Goal: Task Accomplishment & Management: Use online tool/utility

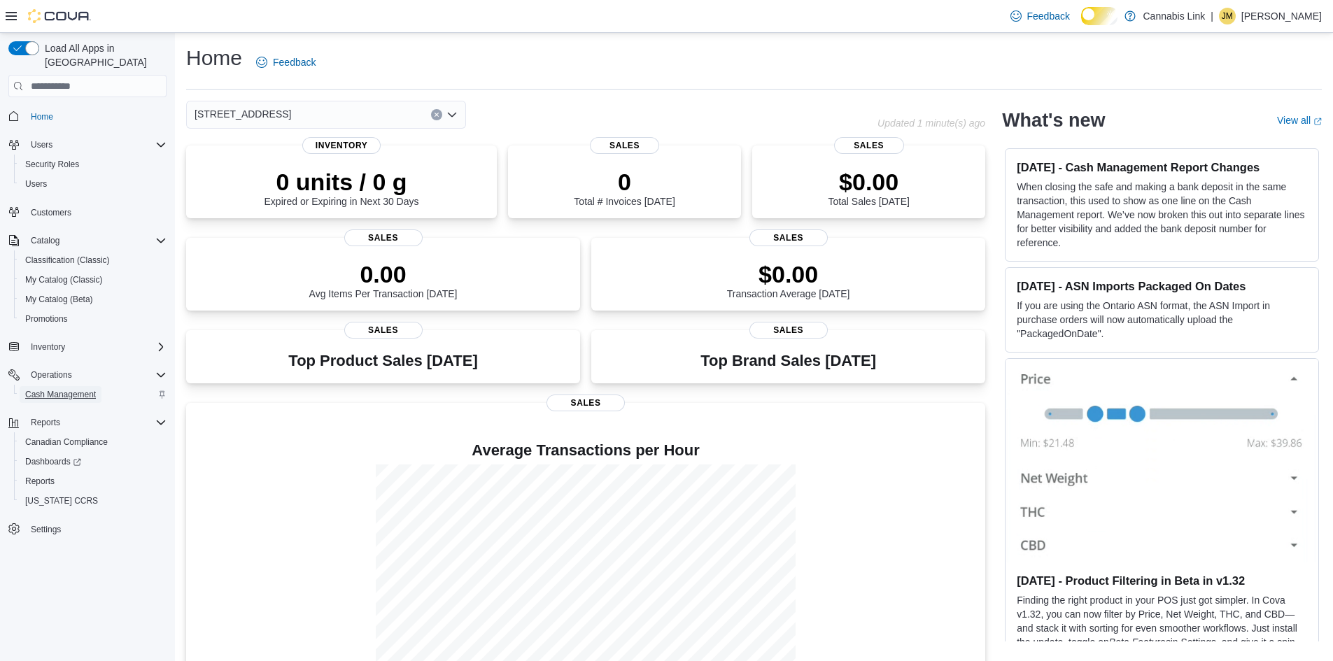
click at [59, 389] on span "Cash Management" at bounding box center [60, 394] width 71 height 11
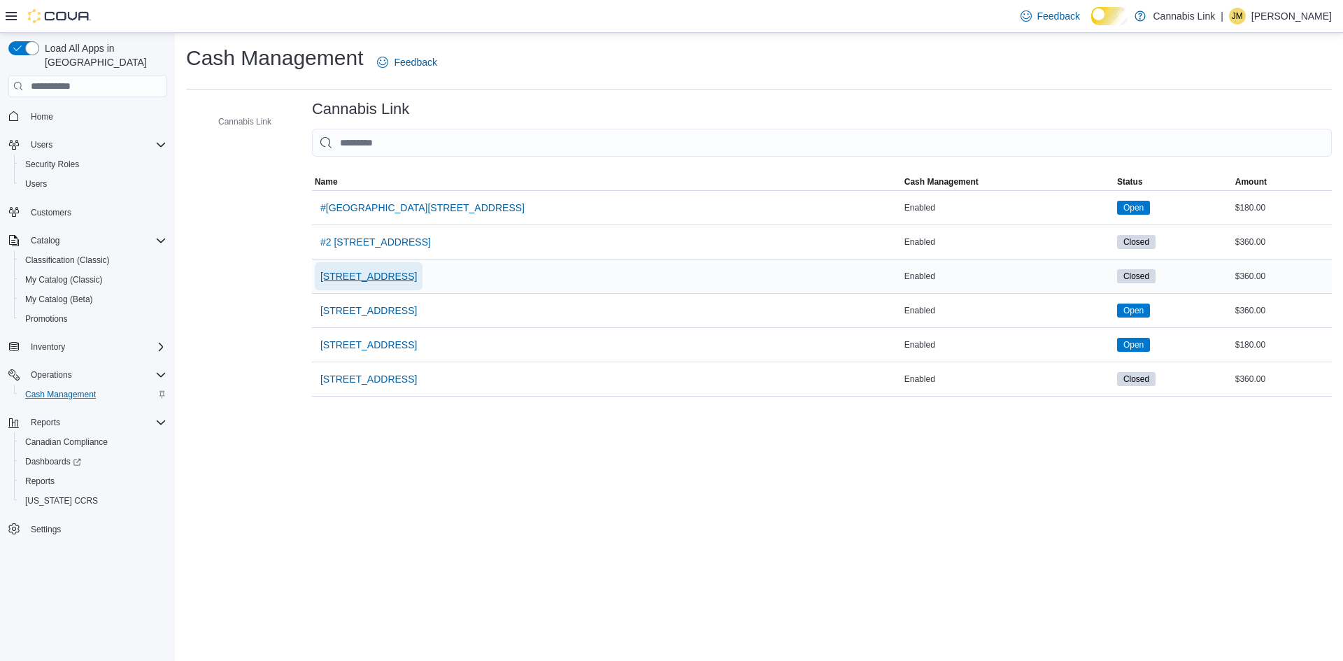
click at [417, 283] on span "[STREET_ADDRESS]" at bounding box center [368, 276] width 97 height 14
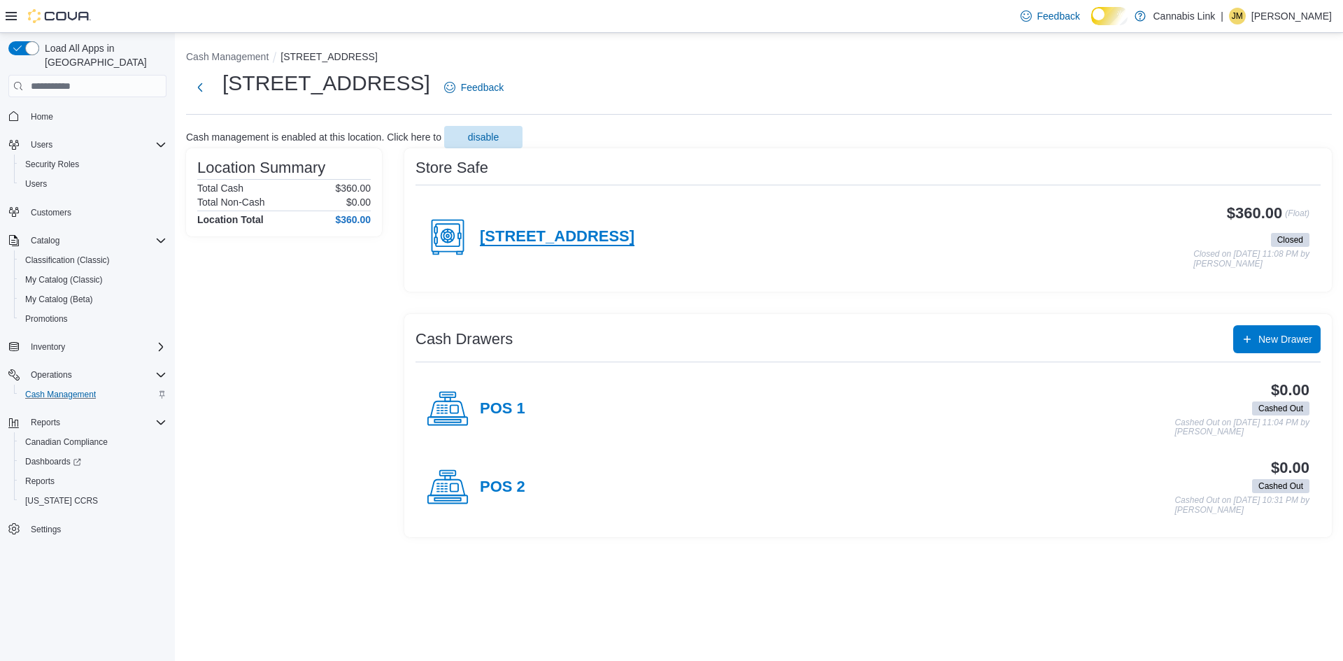
click at [519, 246] on h4 "[STREET_ADDRESS]" at bounding box center [557, 237] width 155 height 18
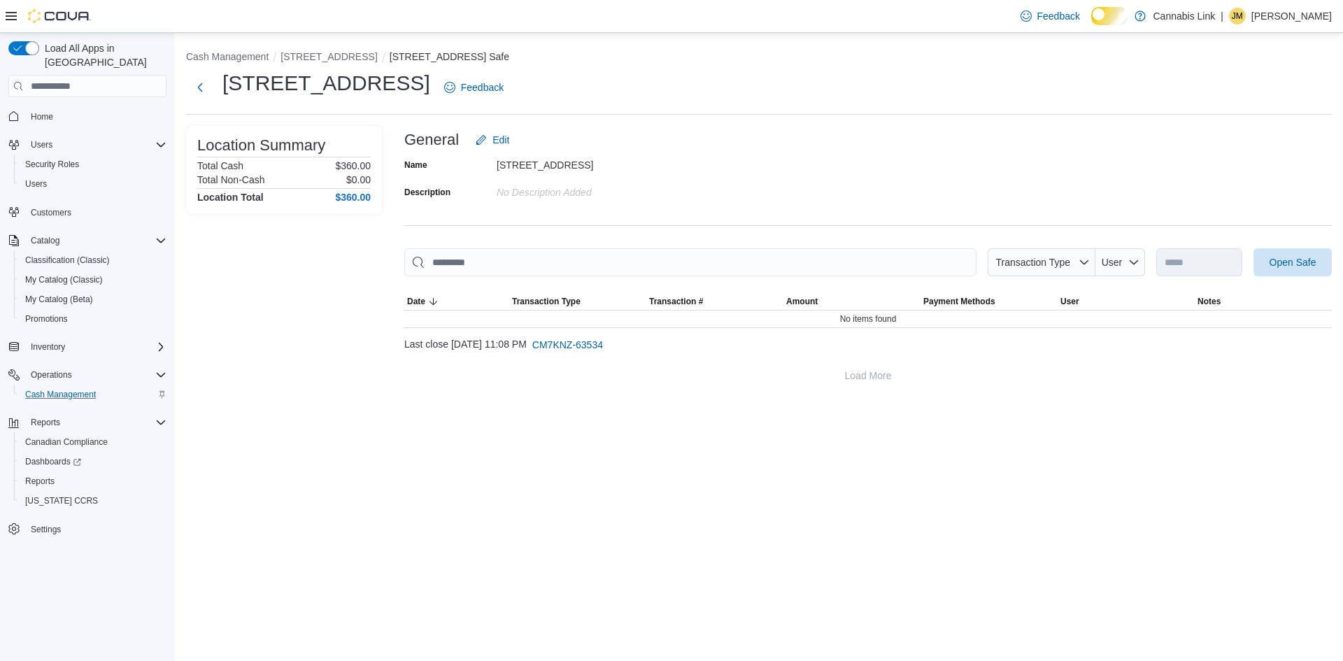
click at [1284, 251] on div "**********" at bounding box center [868, 258] width 928 height 264
click at [1287, 276] on span "Open Safe" at bounding box center [1293, 262] width 62 height 28
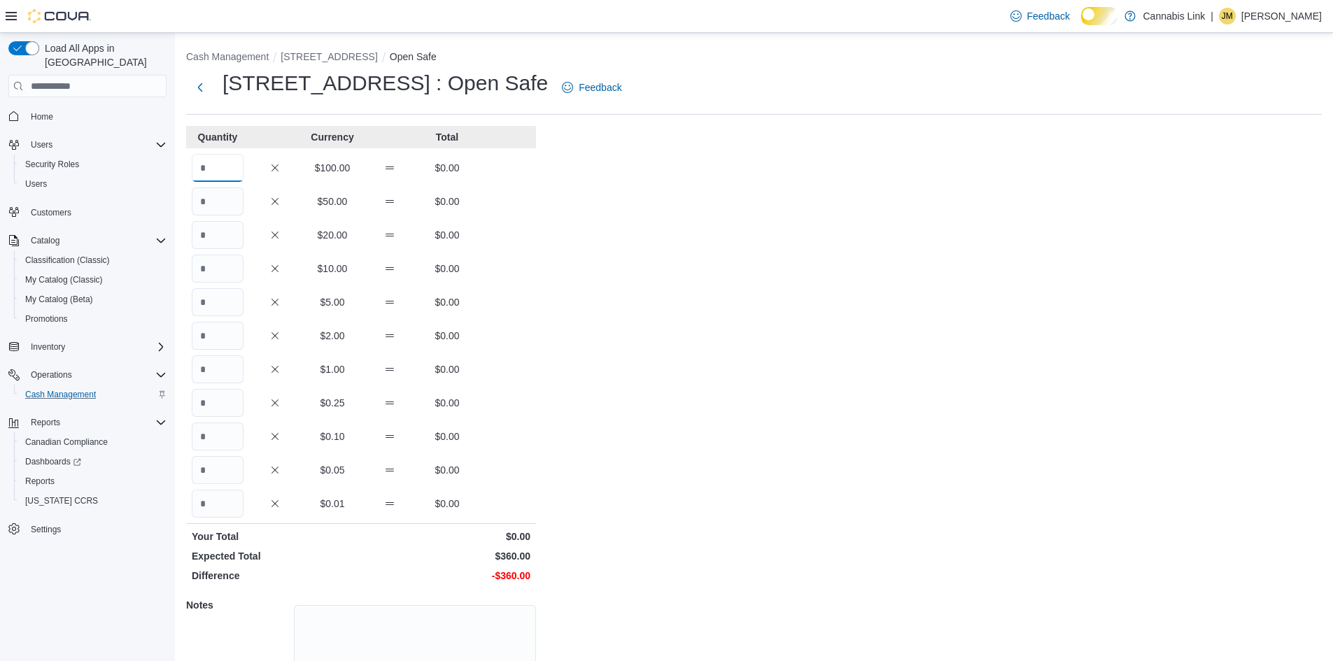
click at [215, 175] on input "Quantity" at bounding box center [218, 168] width 52 height 28
type input "*"
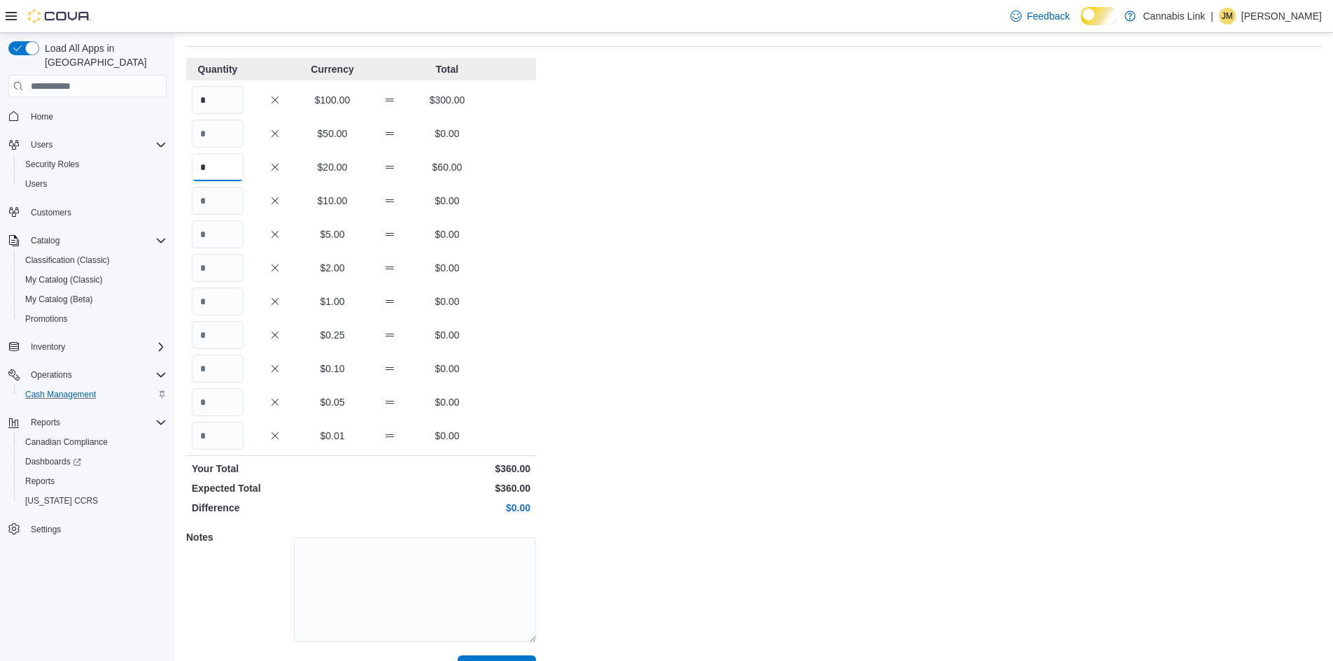
scroll to position [120, 0]
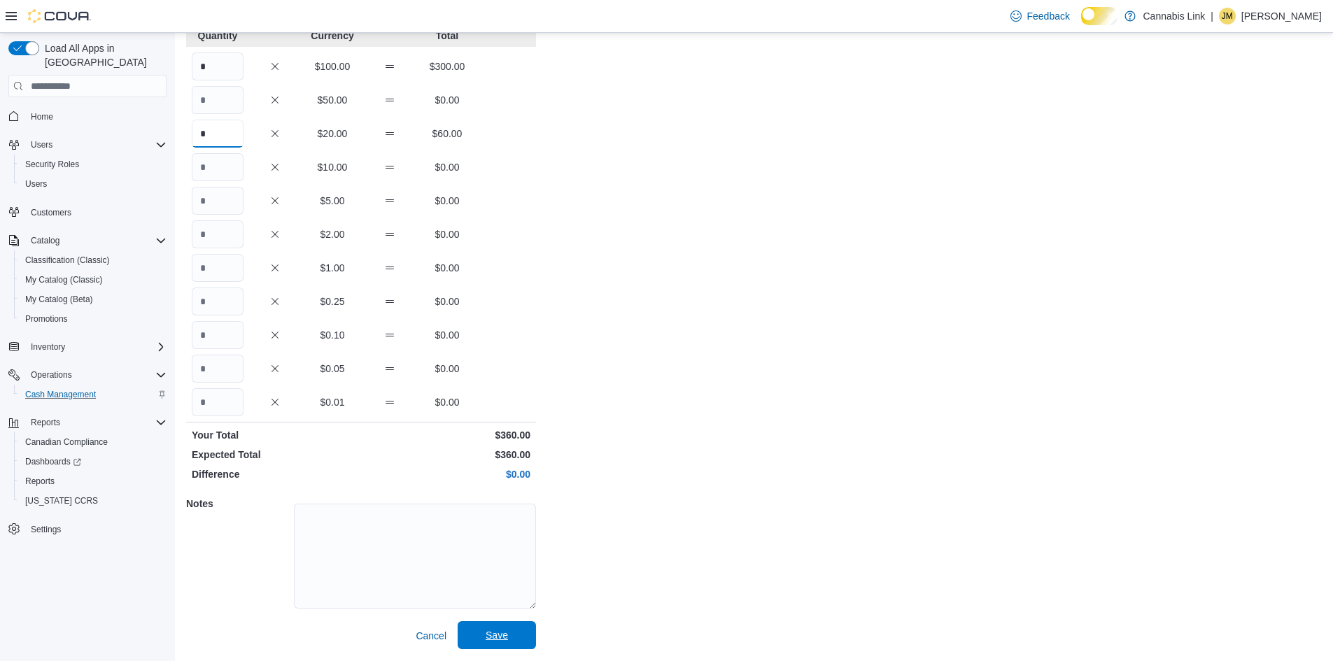
type input "*"
click at [491, 622] on div "Cancel Save" at bounding box center [361, 636] width 350 height 28
click at [492, 632] on span "Save" at bounding box center [496, 635] width 22 height 14
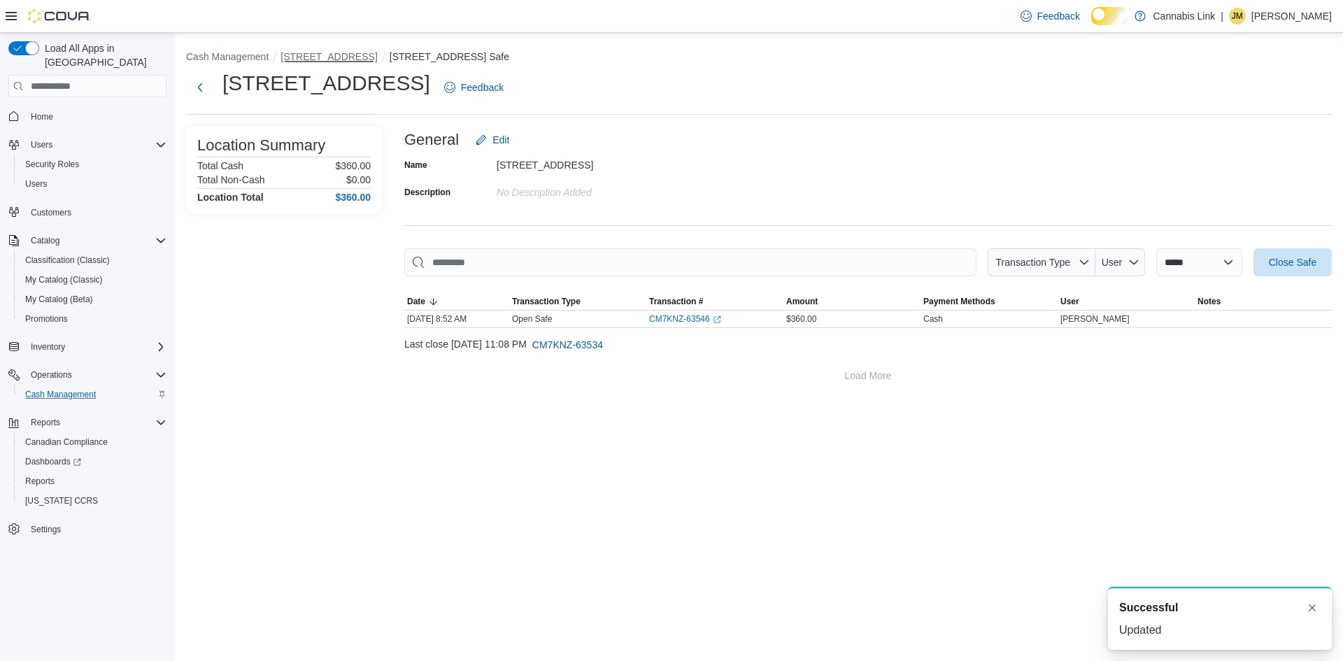
click at [357, 60] on button "[STREET_ADDRESS]" at bounding box center [328, 56] width 97 height 11
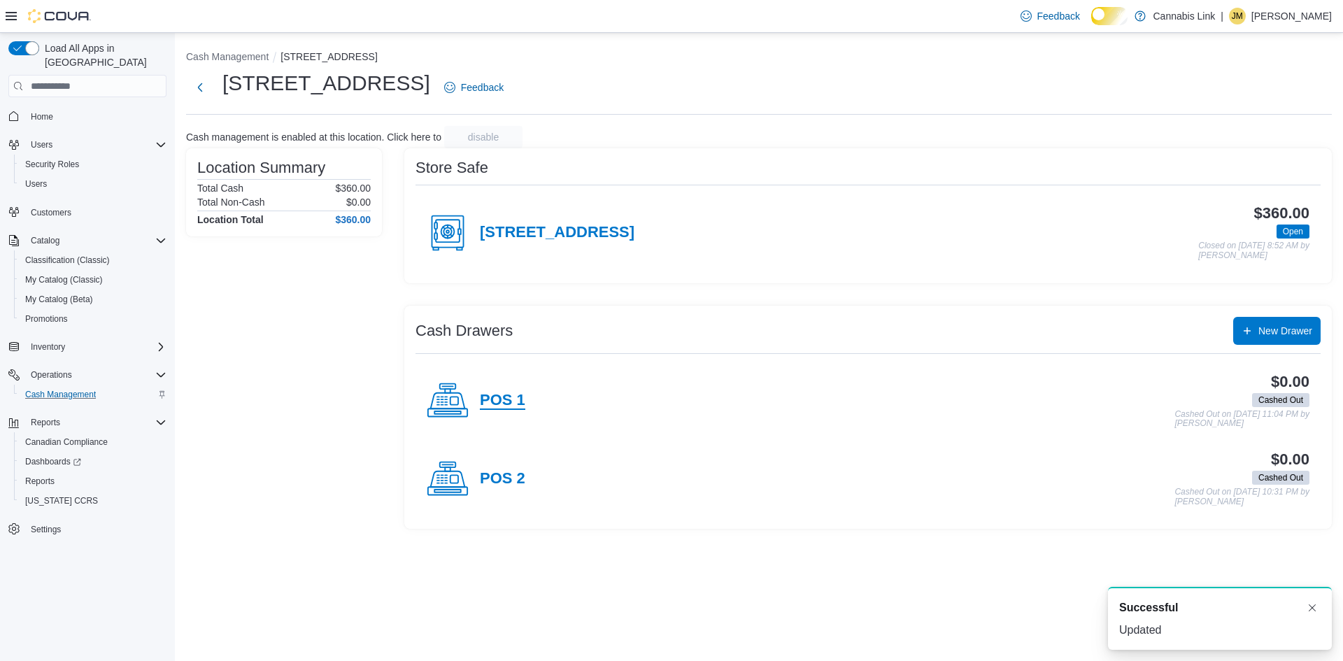
click at [499, 410] on h4 "POS 1" at bounding box center [502, 401] width 45 height 18
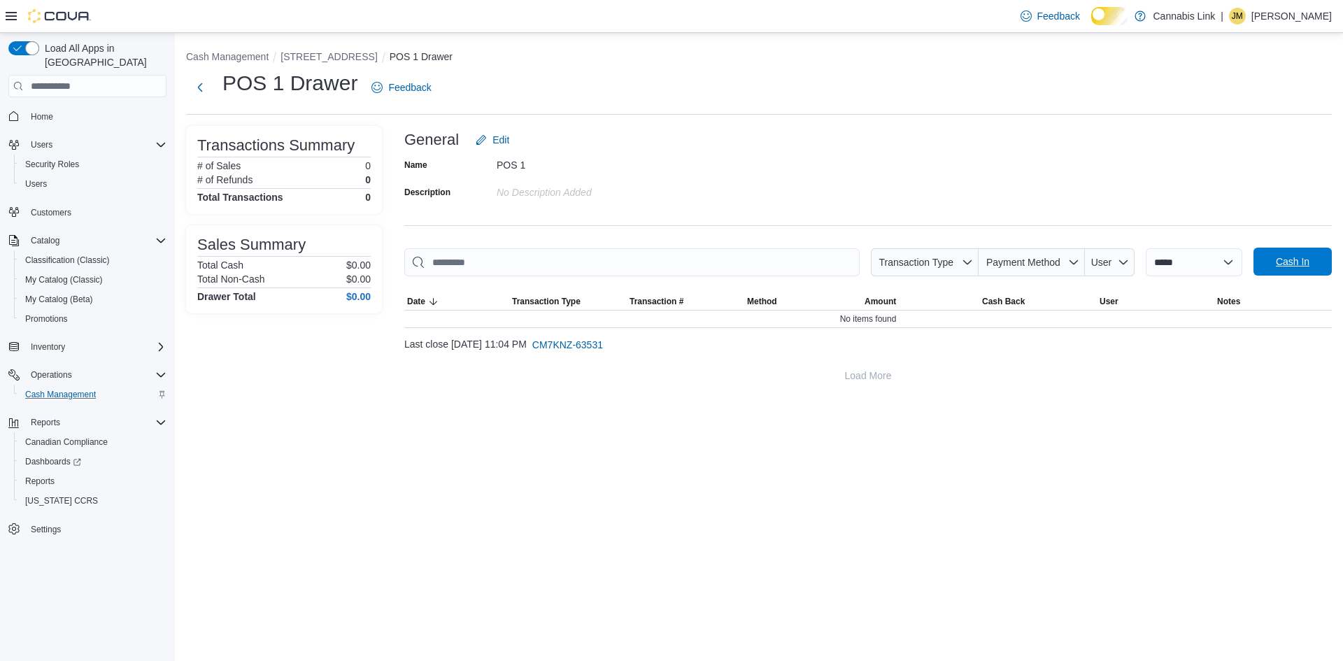
click at [1309, 269] on span "Cash In" at bounding box center [1293, 262] width 34 height 14
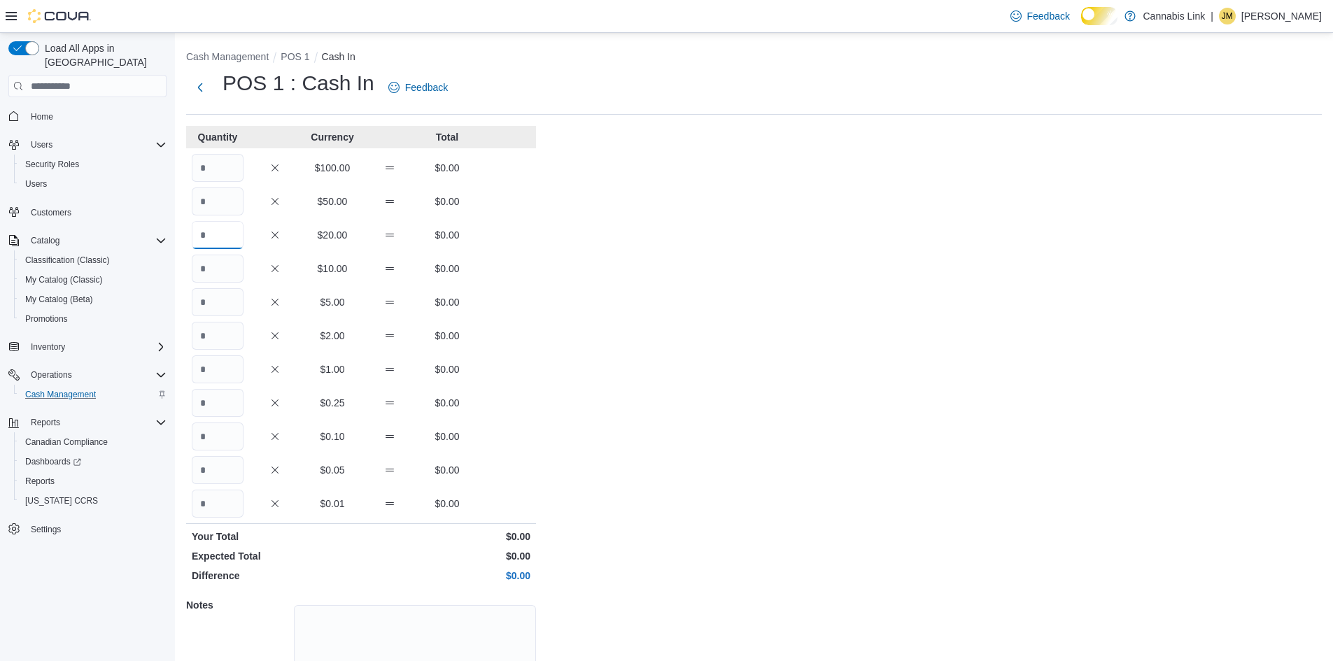
click at [223, 246] on input "Quantity" at bounding box center [218, 235] width 52 height 28
type input "*"
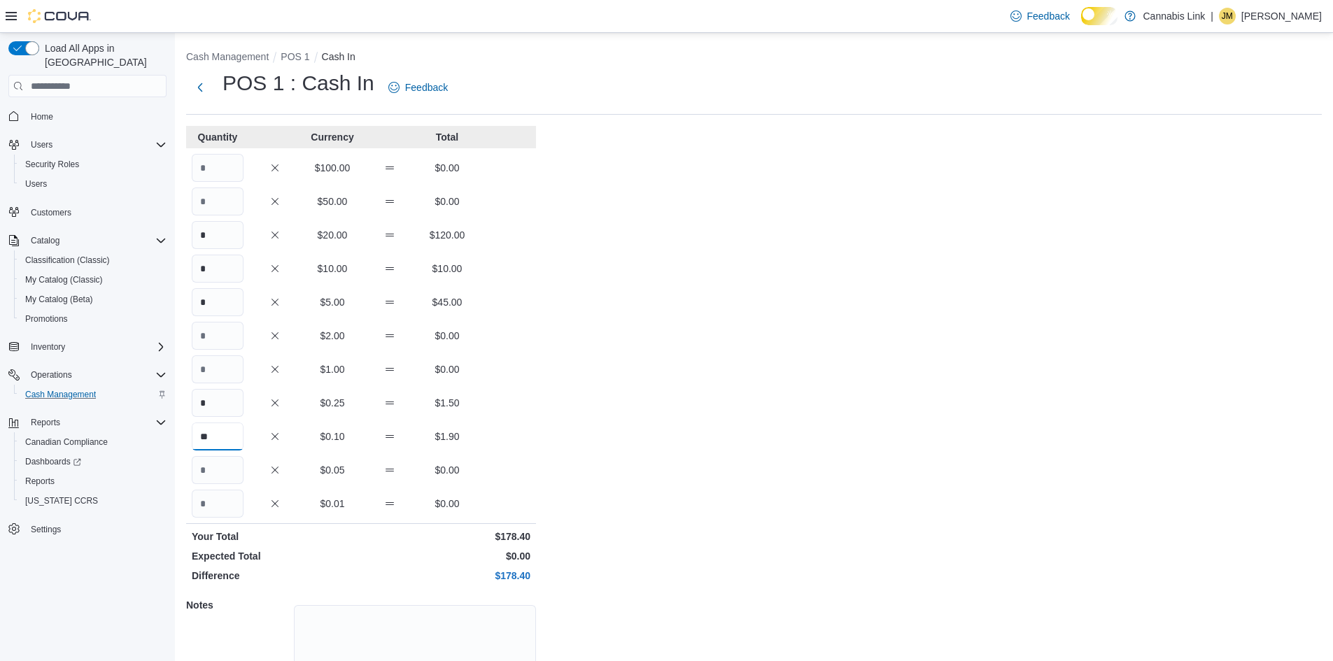
type input "**"
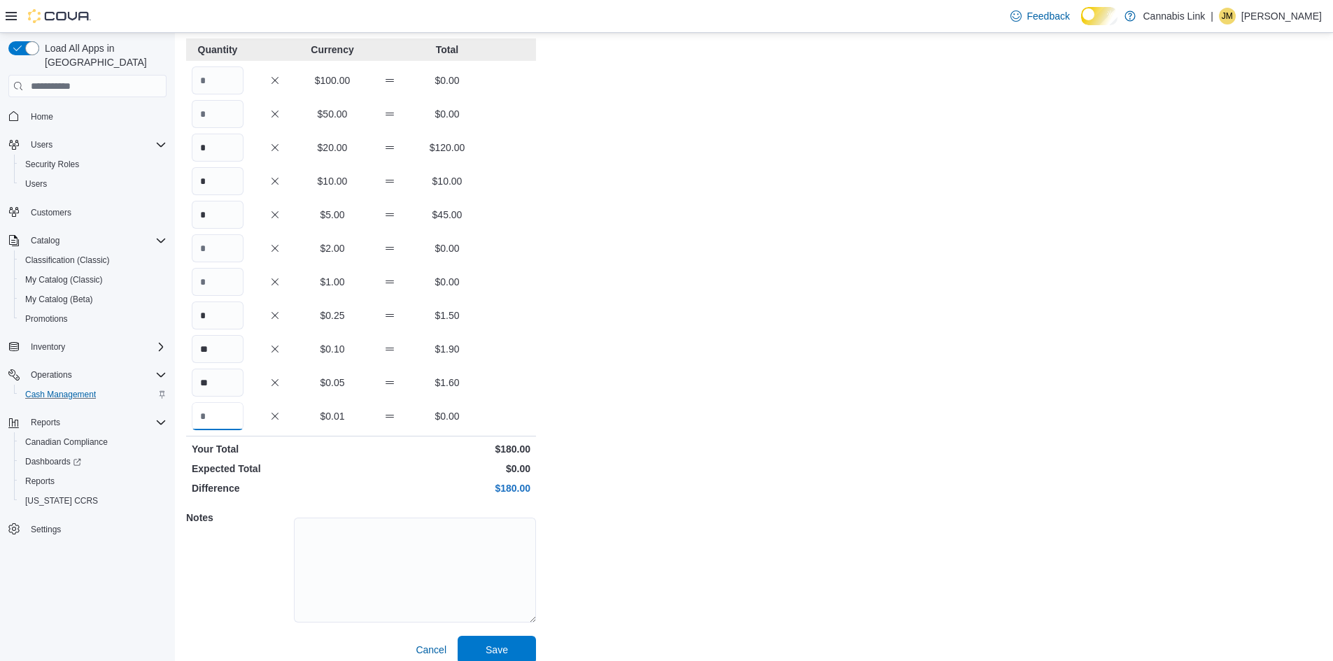
scroll to position [120, 0]
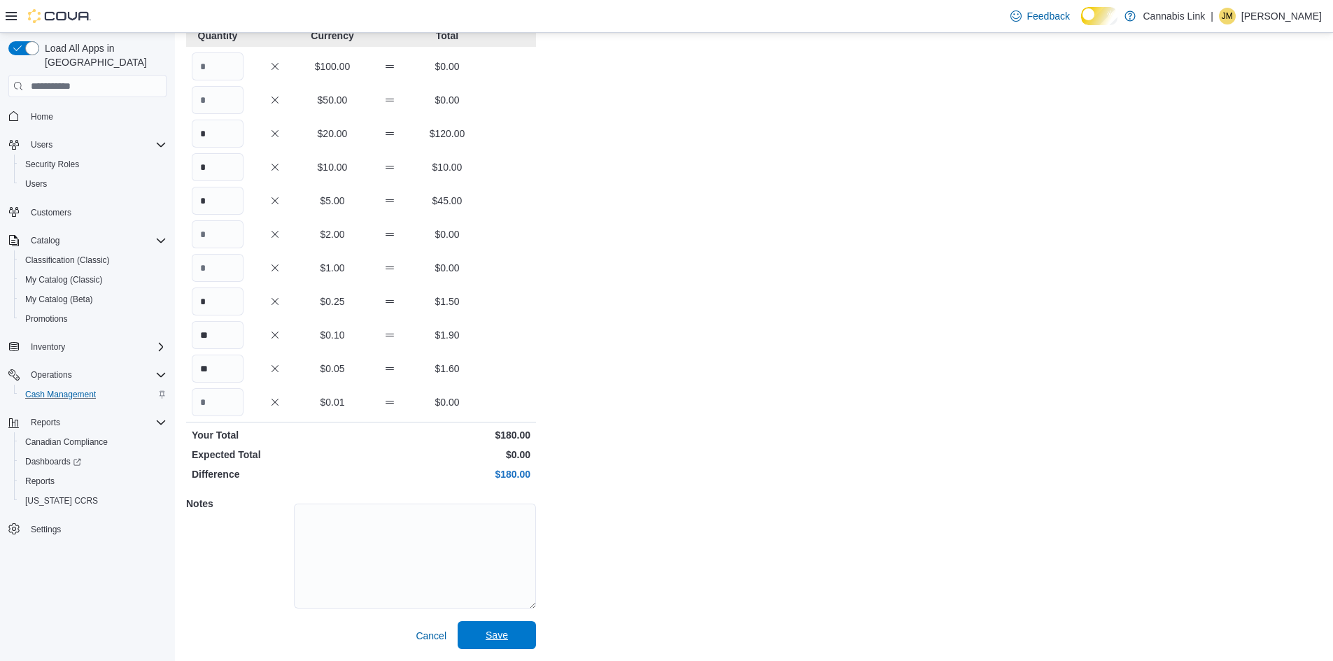
click at [486, 632] on span "Save" at bounding box center [496, 635] width 22 height 14
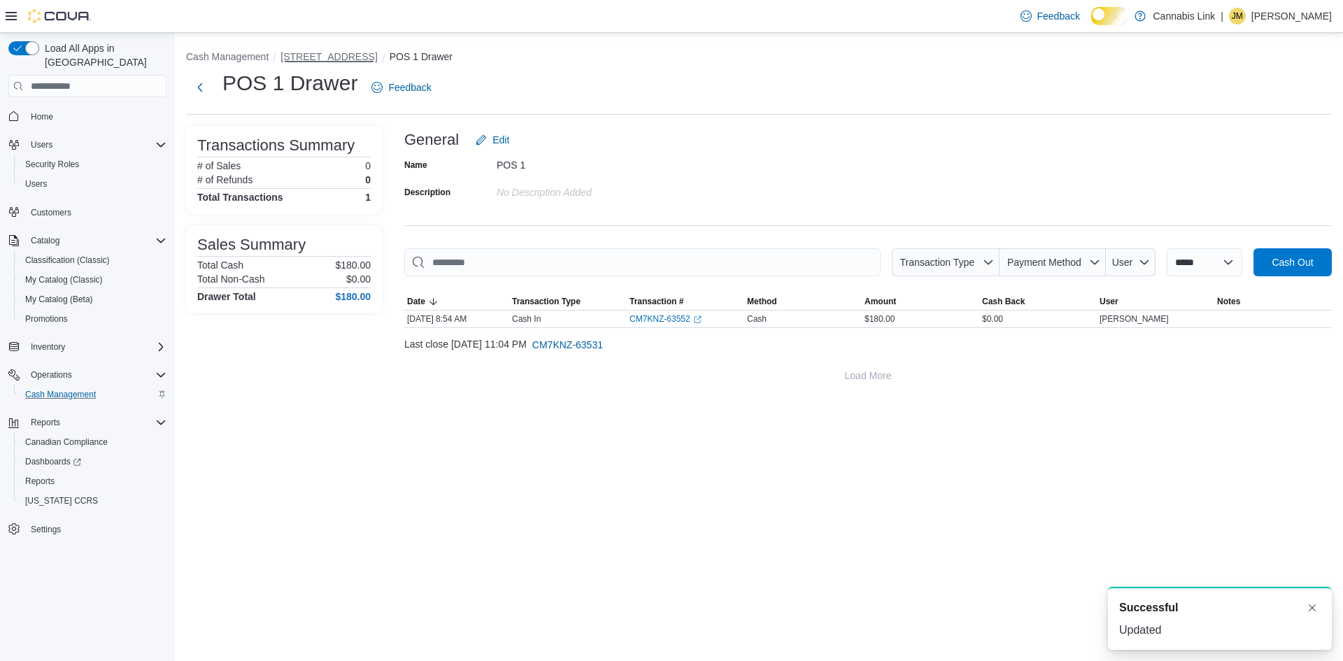
click at [377, 57] on button "[STREET_ADDRESS]" at bounding box center [328, 56] width 97 height 11
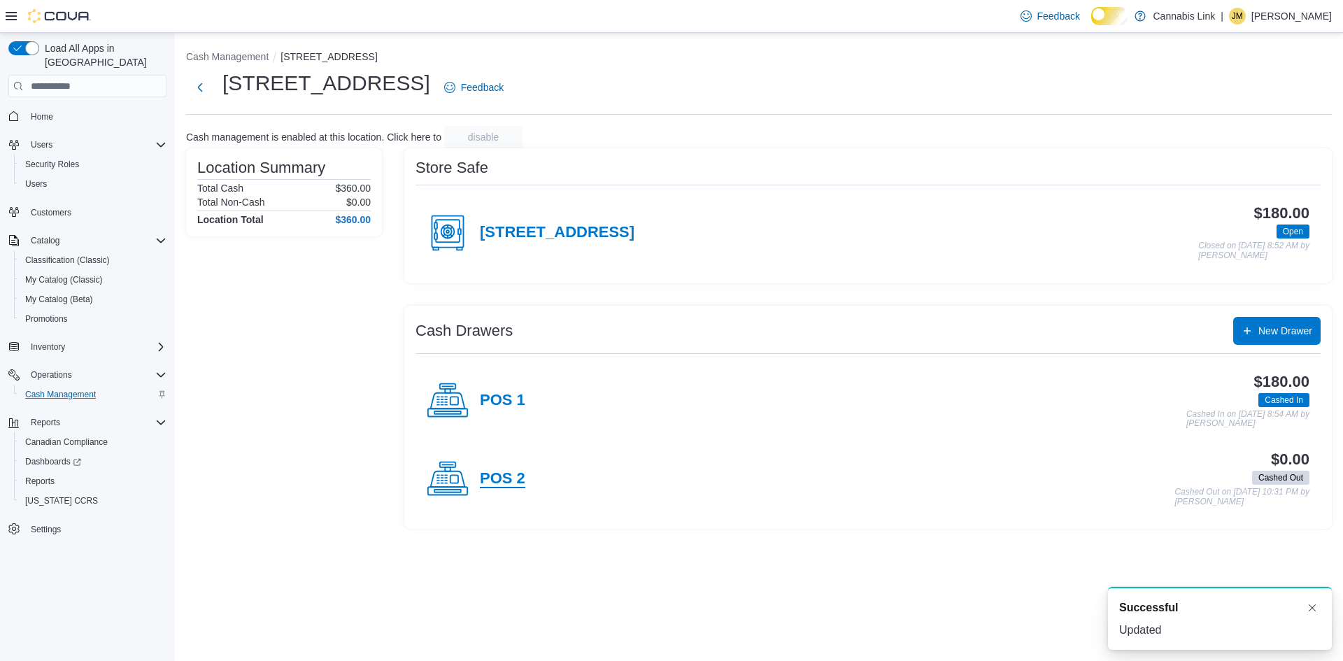
click at [521, 488] on h4 "POS 2" at bounding box center [502, 479] width 45 height 18
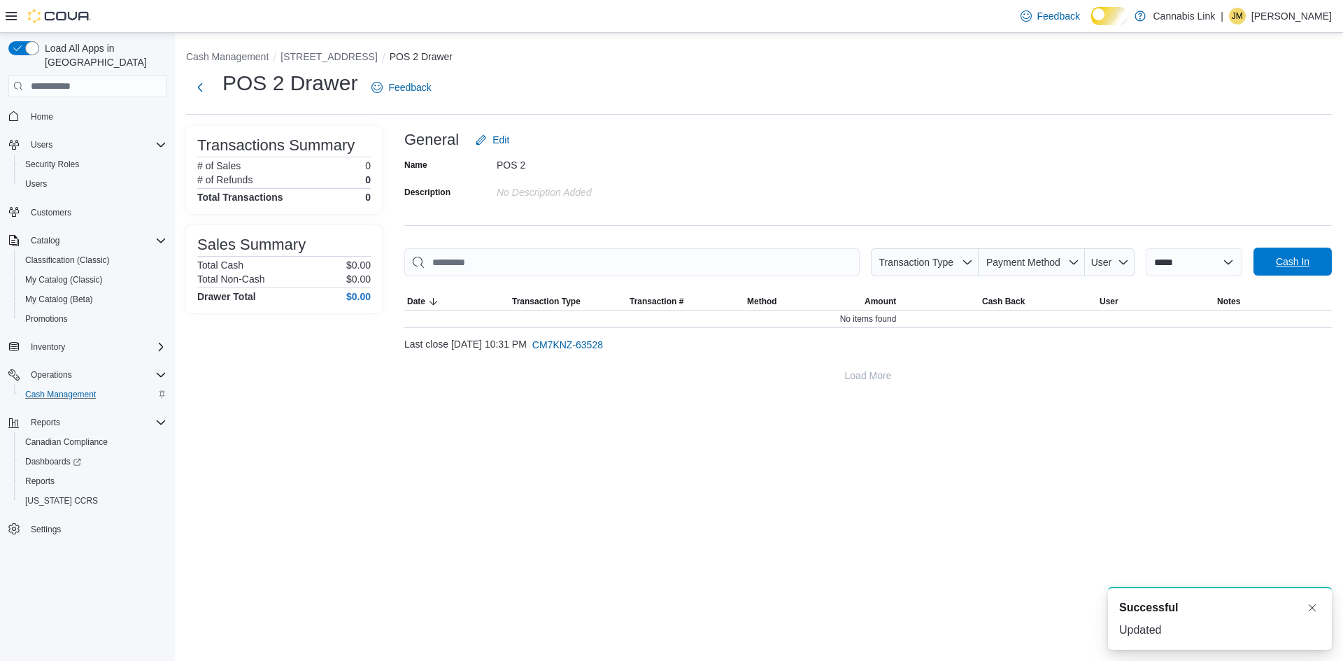
click at [1324, 264] on button "Cash In" at bounding box center [1292, 262] width 78 height 28
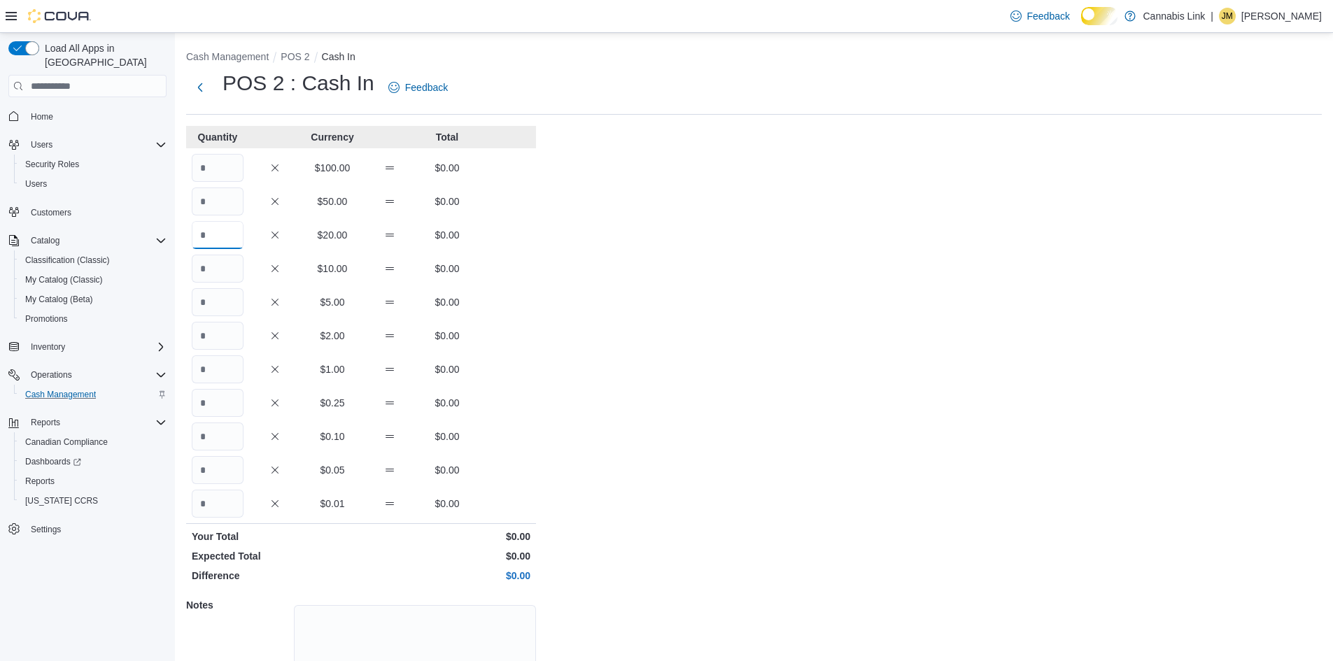
click at [220, 234] on input "Quantity" at bounding box center [218, 235] width 52 height 28
type input "*"
type input "**"
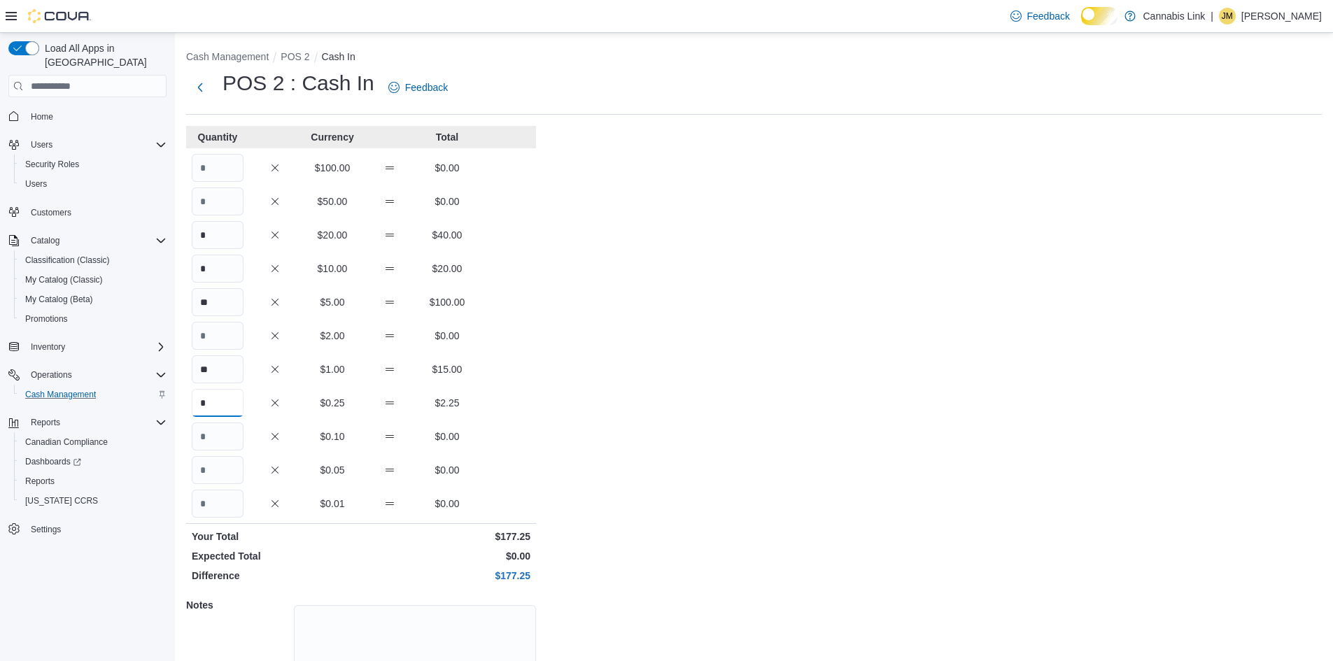
type input "*"
type input "**"
click at [221, 436] on input "**" at bounding box center [218, 436] width 52 height 28
type input "**"
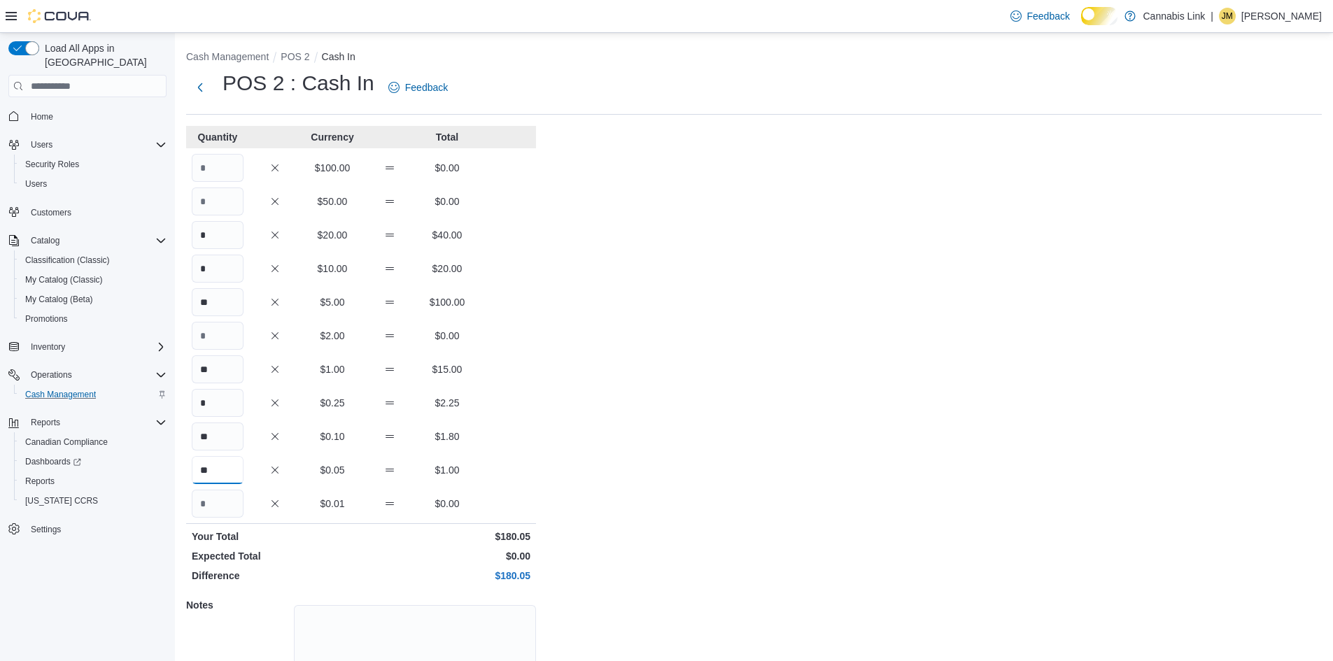
click at [221, 483] on input "**" at bounding box center [218, 470] width 52 height 28
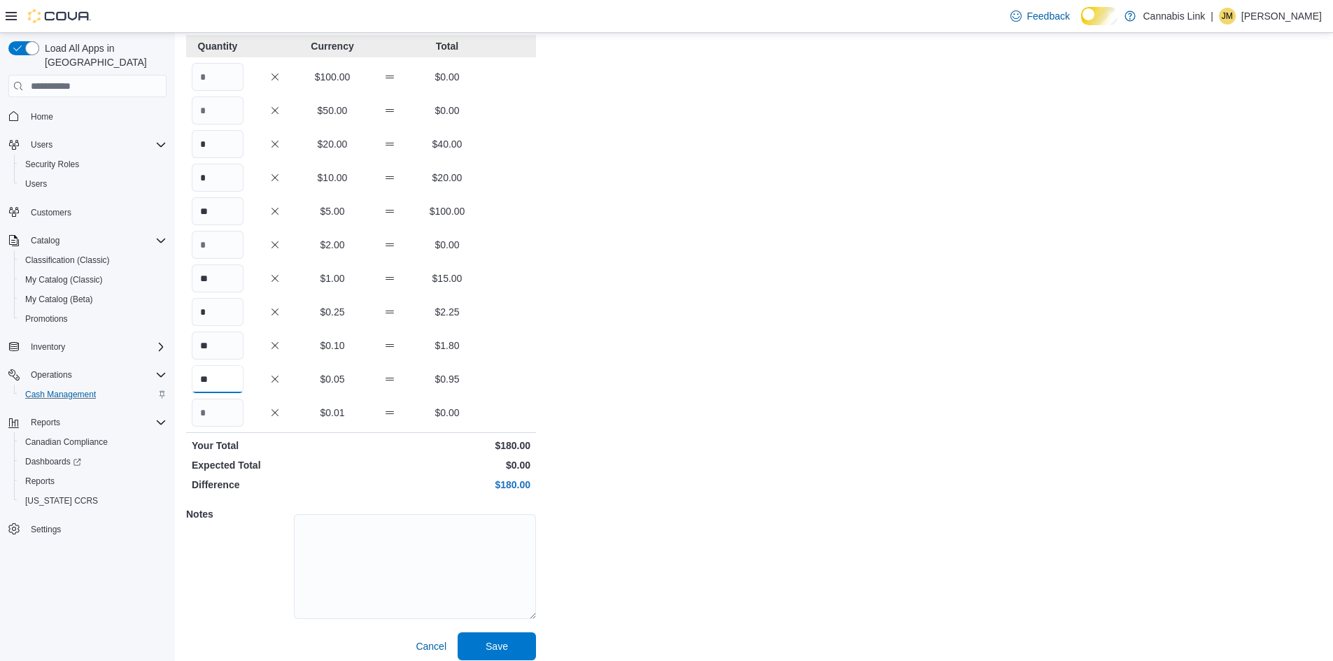
scroll to position [120, 0]
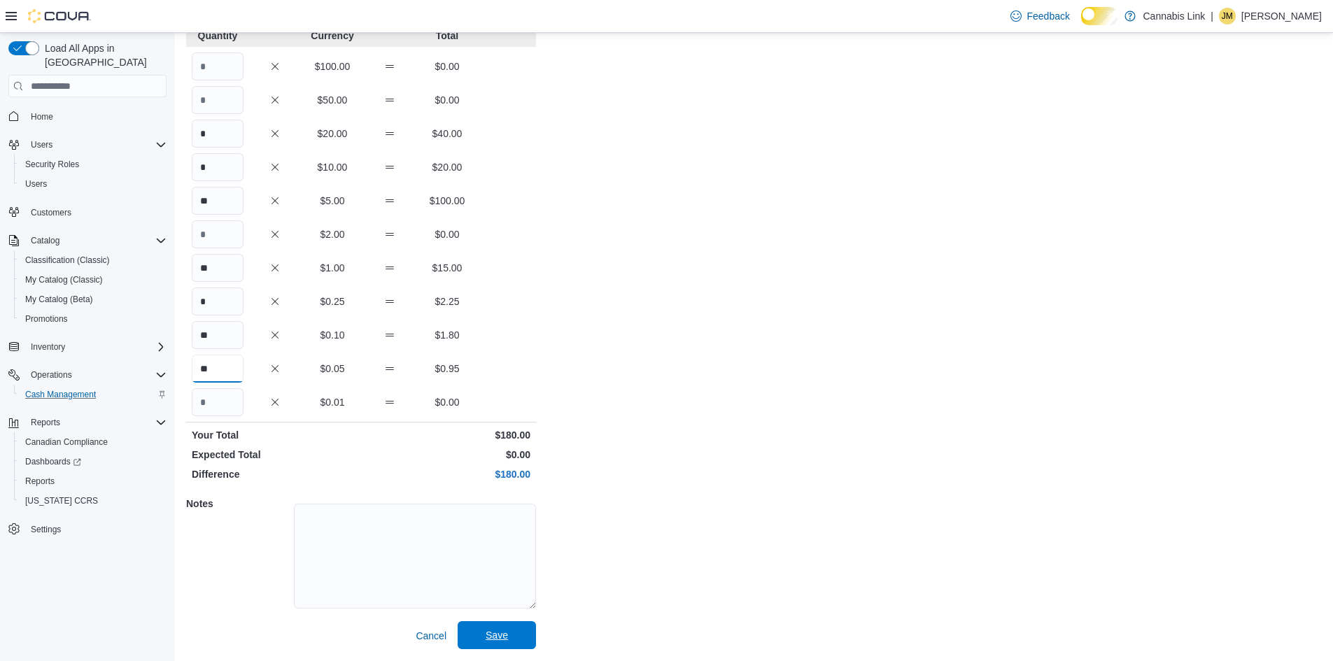
type input "**"
click at [518, 627] on span "Save" at bounding box center [497, 635] width 62 height 28
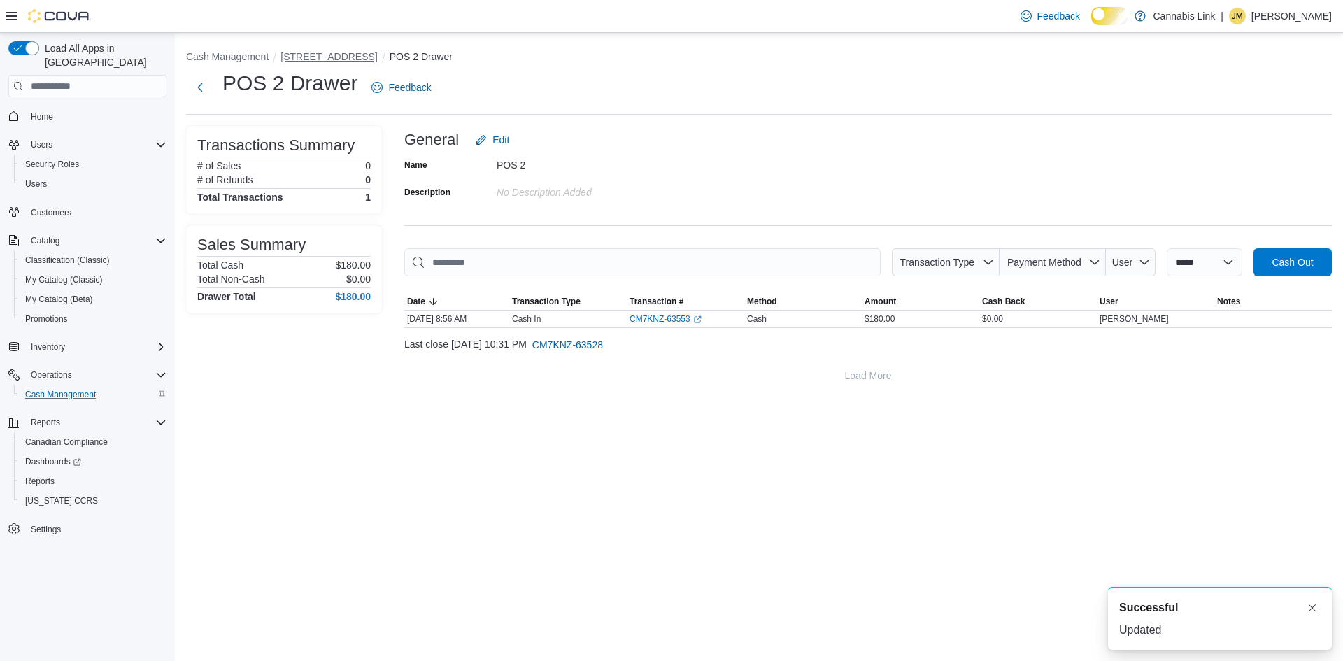
click at [367, 58] on button "[STREET_ADDRESS]" at bounding box center [328, 56] width 97 height 11
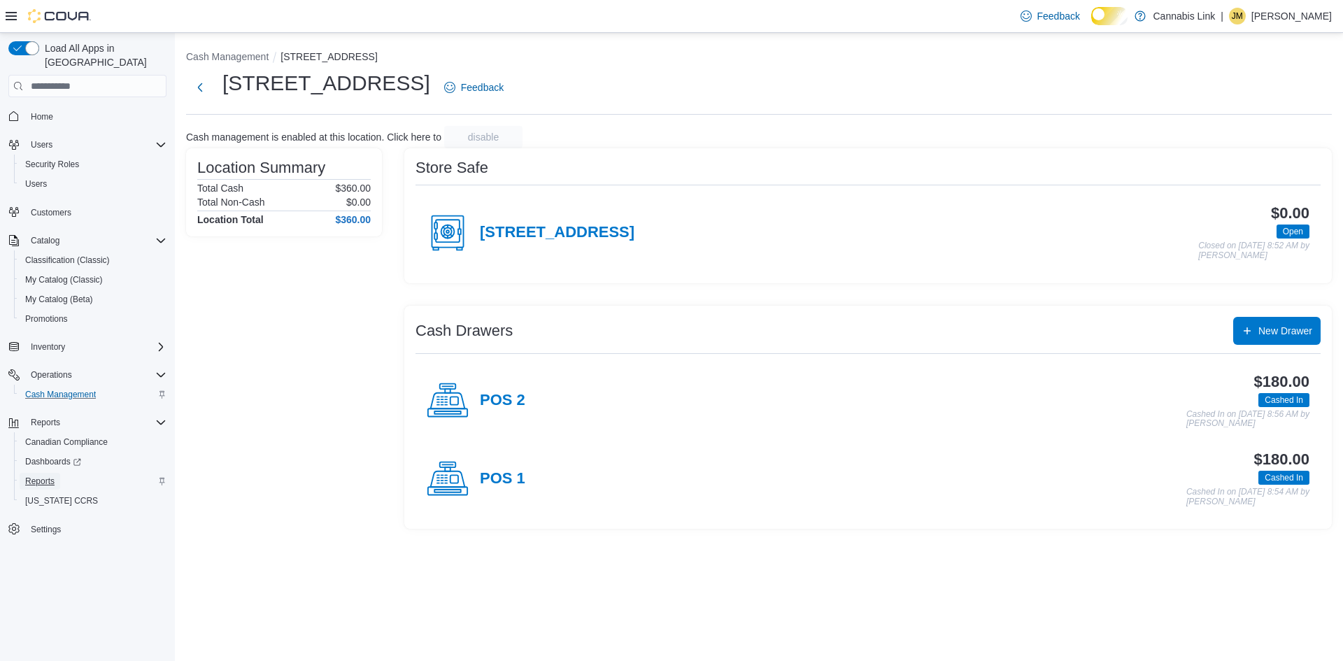
click at [42, 476] on span "Reports" at bounding box center [39, 481] width 29 height 11
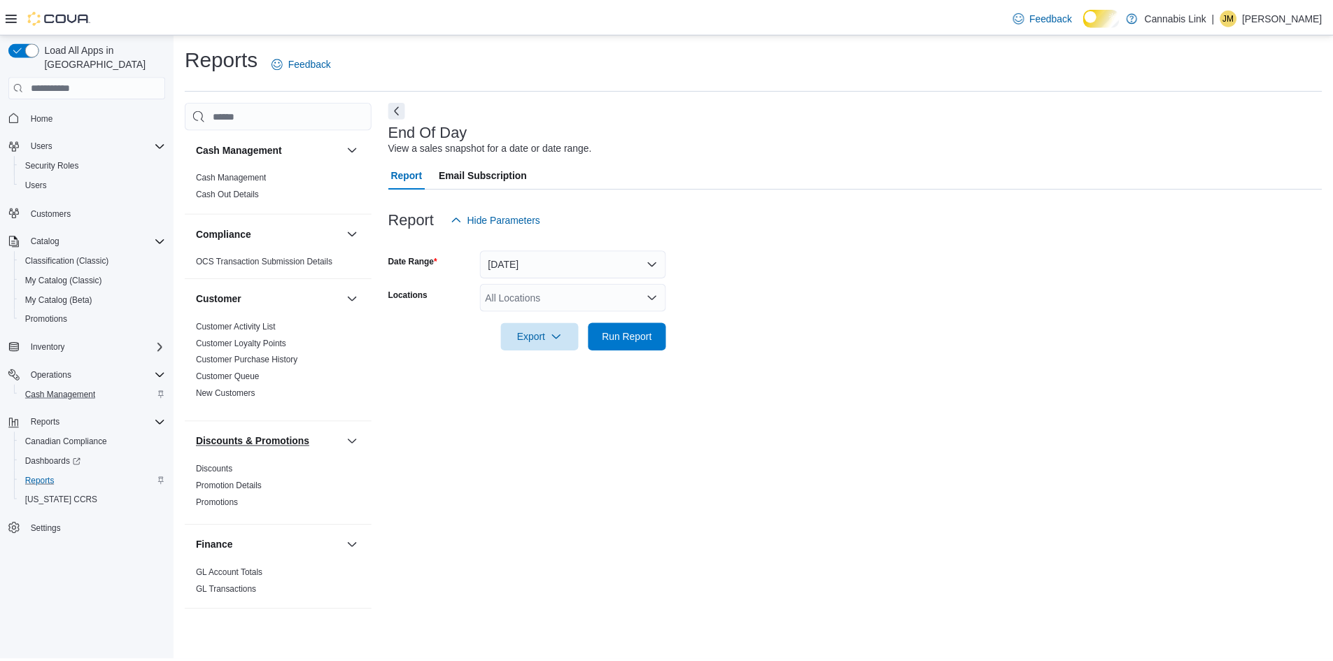
scroll to position [257, 0]
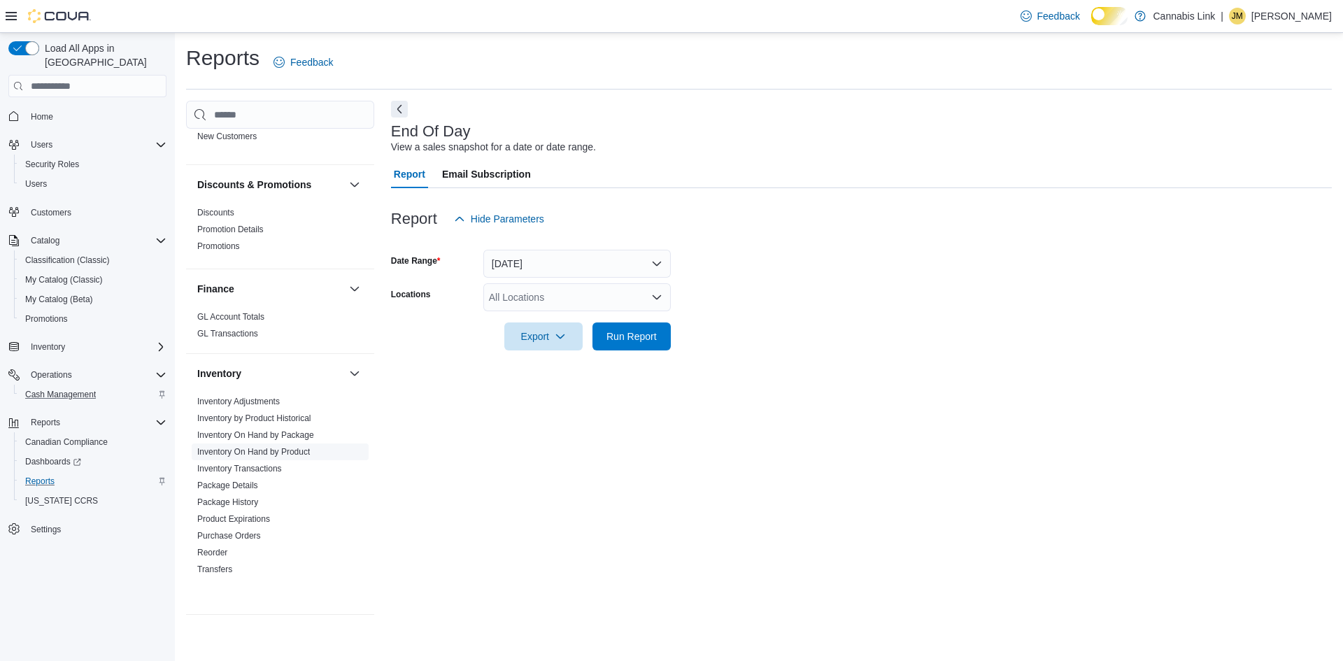
click at [271, 457] on link "Inventory On Hand by Product" at bounding box center [253, 452] width 113 height 10
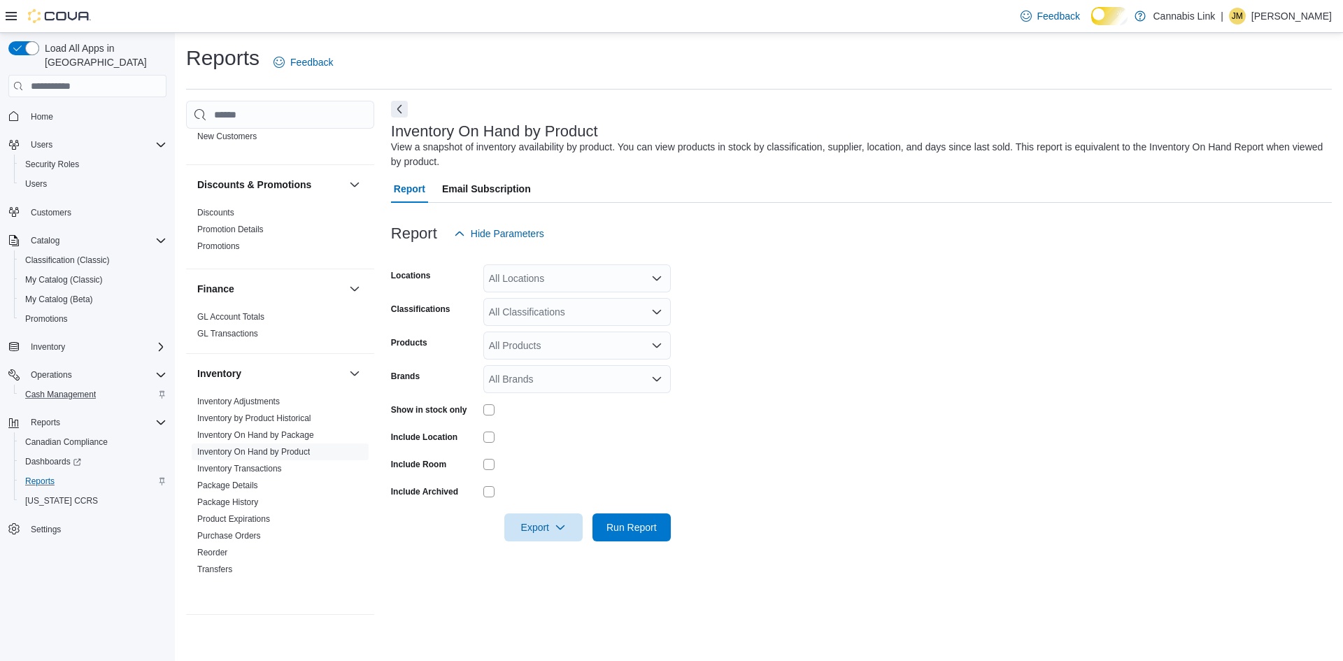
click at [497, 292] on div "All Locations" at bounding box center [576, 278] width 187 height 28
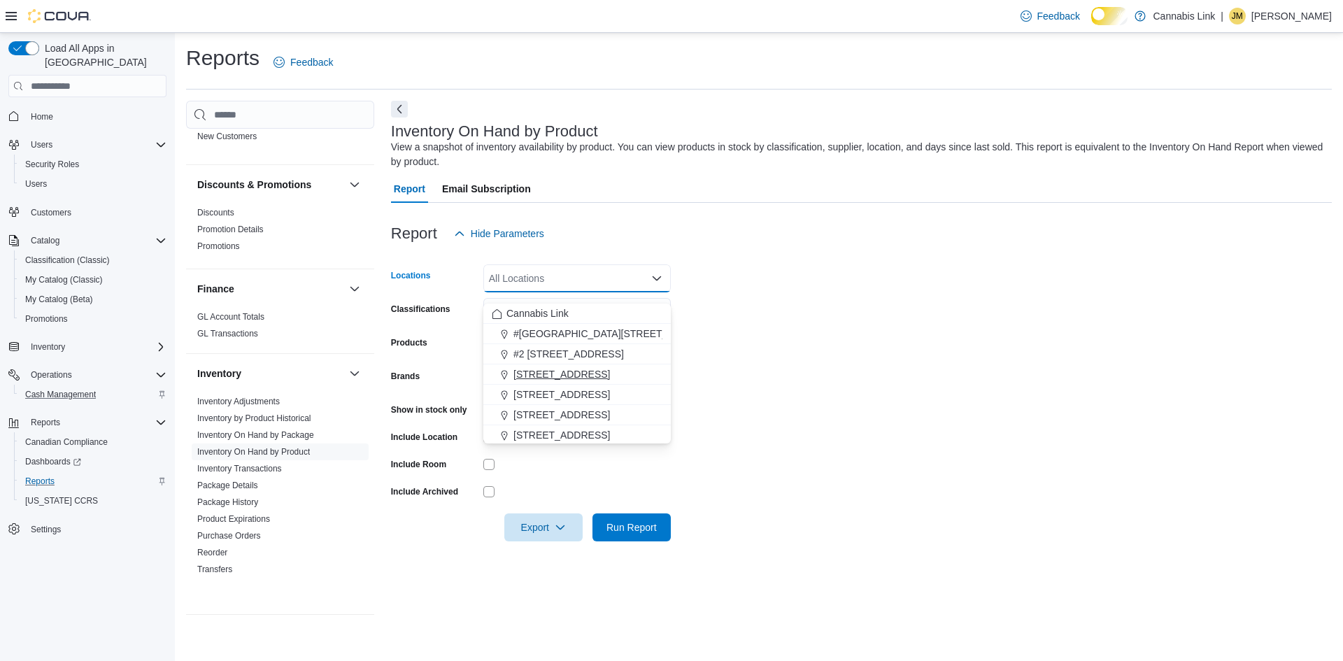
click at [527, 372] on span "[STREET_ADDRESS]" at bounding box center [561, 374] width 97 height 14
click at [781, 361] on form "Locations [STREET_ADDRESS] Selected. [STREET_ADDRESS]. Press Backspace to delet…" at bounding box center [861, 395] width 941 height 294
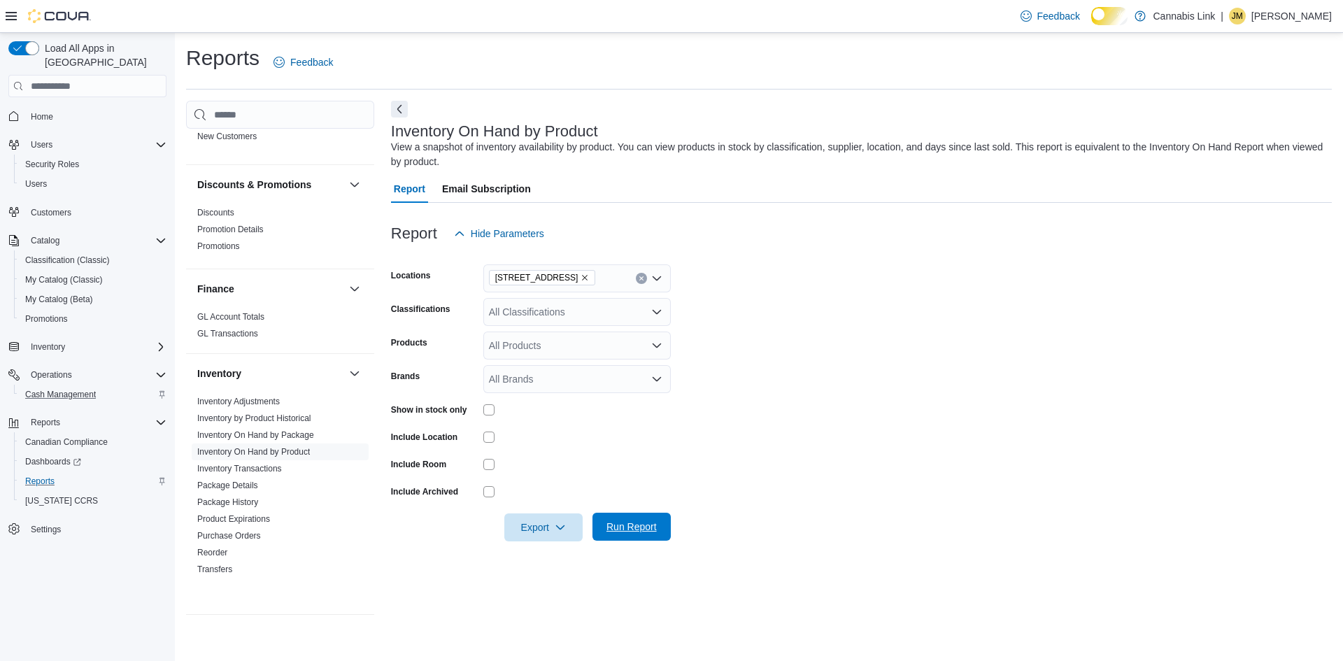
drag, startPoint x: 618, startPoint y: 546, endPoint x: 616, endPoint y: 539, distance: 7.5
click at [618, 534] on span "Run Report" at bounding box center [631, 527] width 50 height 14
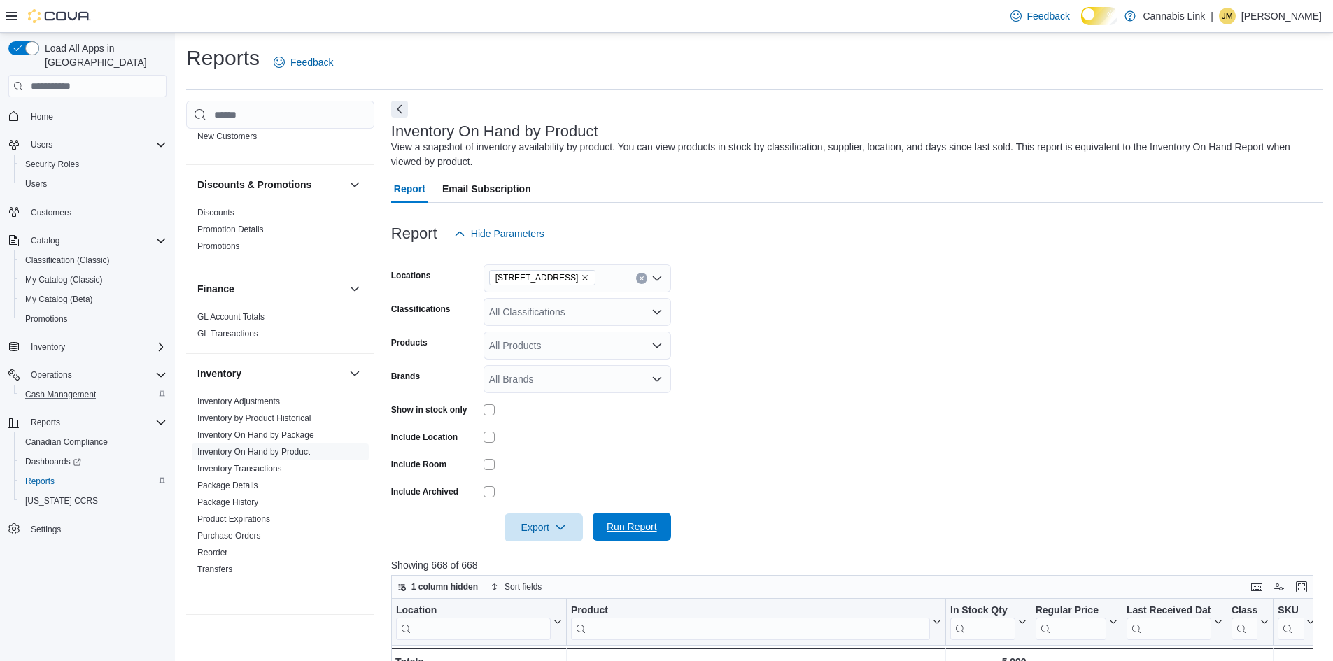
click at [613, 534] on span "Run Report" at bounding box center [631, 527] width 50 height 14
click at [562, 532] on icon "button" at bounding box center [560, 526] width 11 height 11
click at [536, 455] on span "Export to Excel" at bounding box center [535, 453] width 63 height 11
